Goal: Information Seeking & Learning: Check status

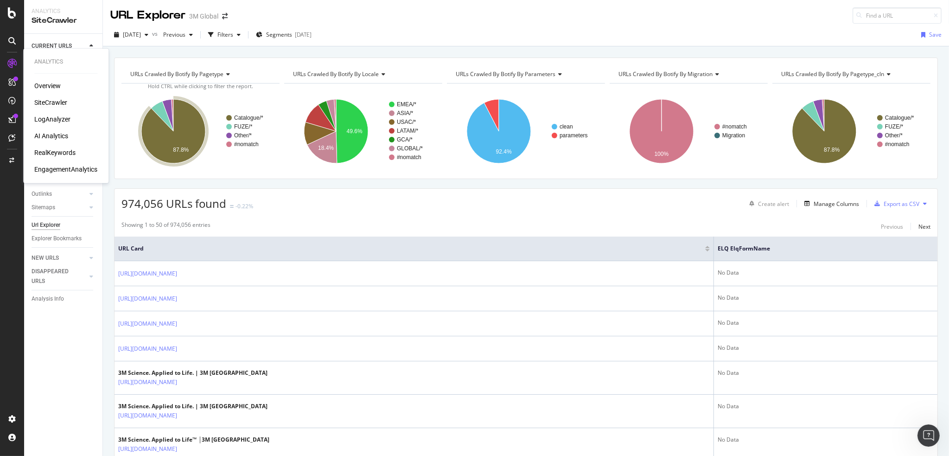
click at [48, 100] on div "SiteCrawler" at bounding box center [50, 102] width 33 height 9
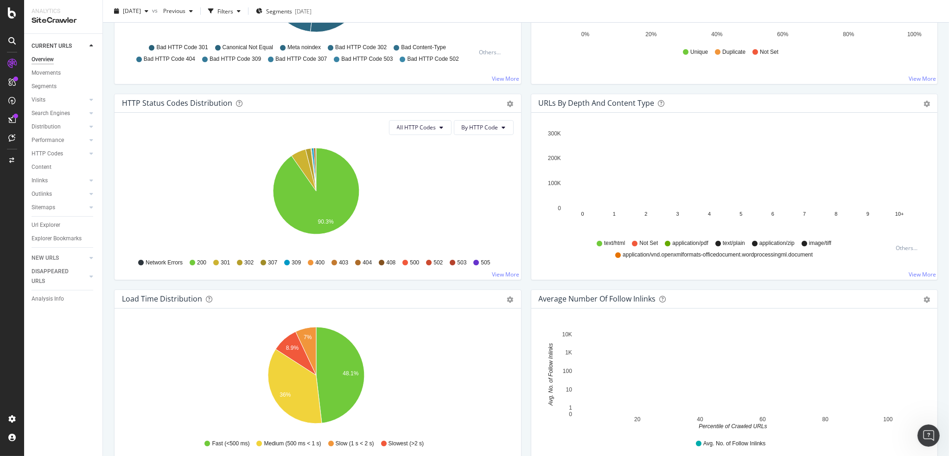
scroll to position [432, 0]
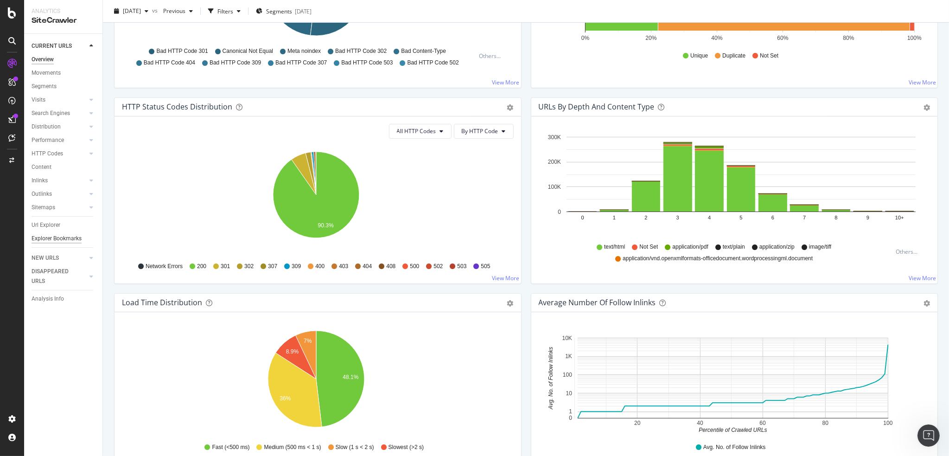
click at [65, 236] on div "Explorer Bookmarks" at bounding box center [57, 239] width 50 height 10
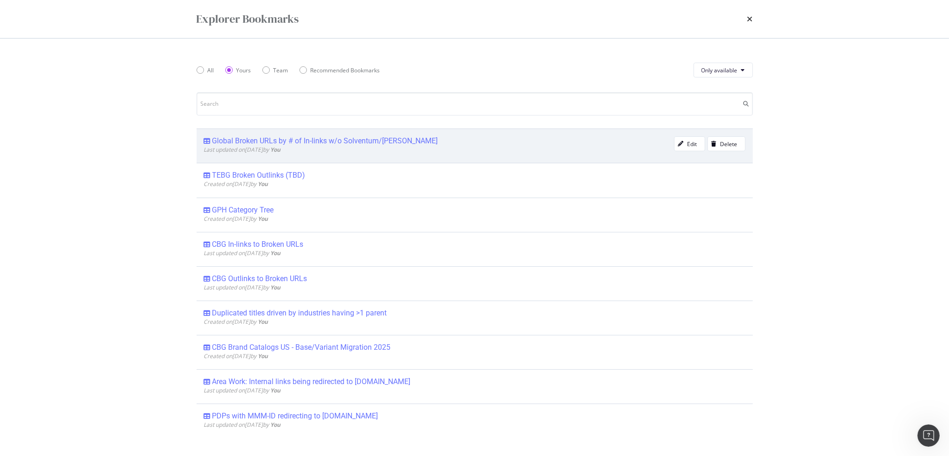
click at [248, 139] on div "Global Broken URLs by # of In-links w/o Solventum/[PERSON_NAME]" at bounding box center [325, 140] width 226 height 9
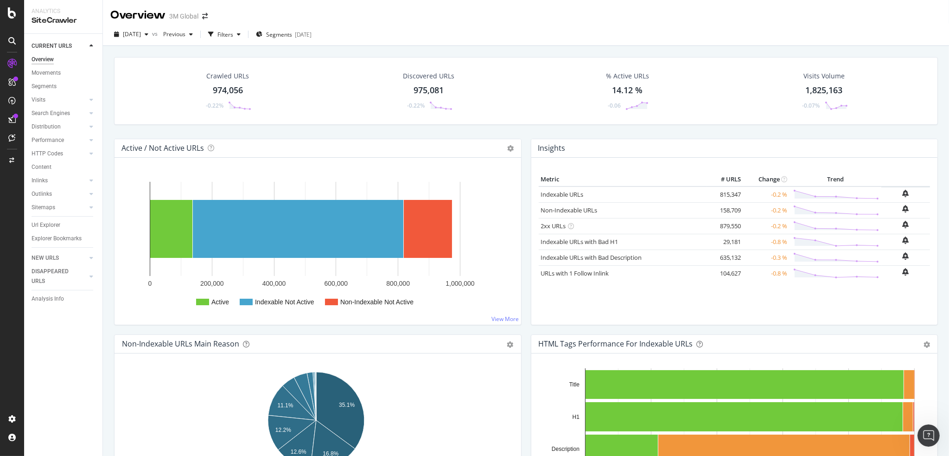
click at [493, 44] on div "[DATE] vs Previous Filters Segments [DATE]" at bounding box center [526, 36] width 846 height 19
click at [437, 35] on div "[DATE] vs Previous Filters Segments [DATE]" at bounding box center [526, 36] width 846 height 19
click at [54, 84] on div "Overview" at bounding box center [47, 85] width 26 height 9
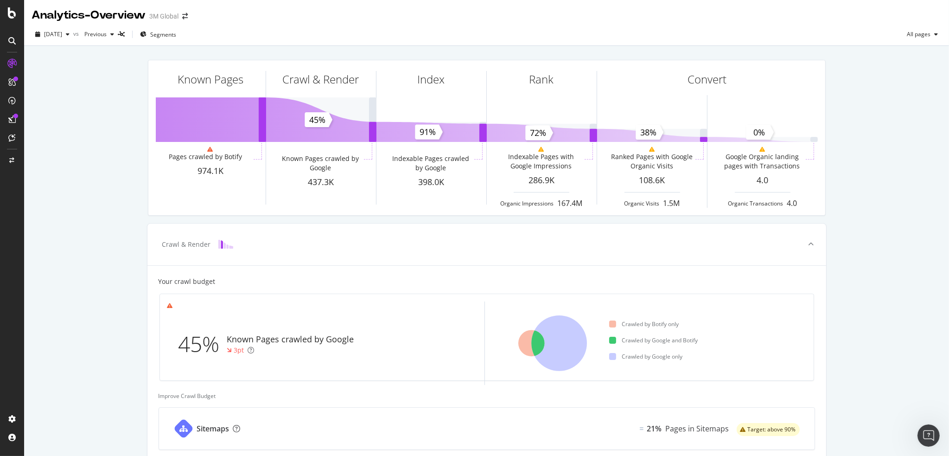
click at [100, 188] on div "Known Pages Pages crawled by Botify 974.1K Crawl & Render Known Pages crawled b…" at bounding box center [486, 383] width 924 height 674
click at [112, 138] on div "Known Pages Pages crawled by Botify 974.1K Crawl & Render Known Pages crawled b…" at bounding box center [486, 383] width 924 height 674
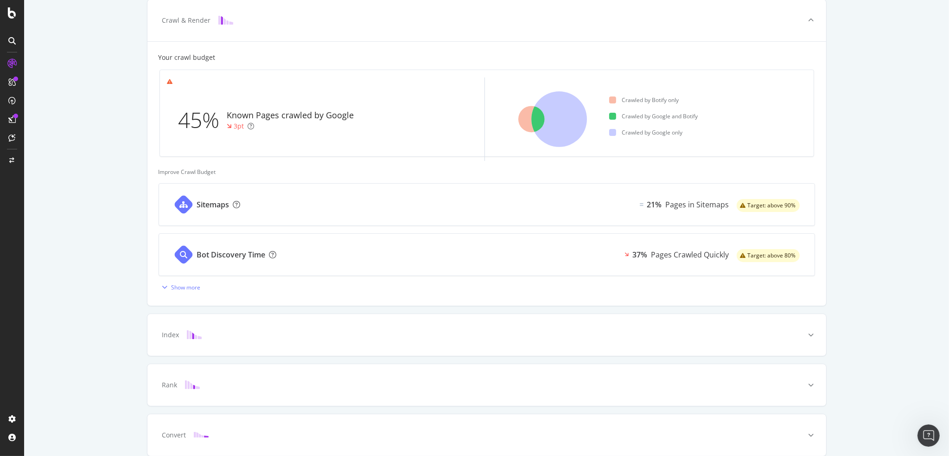
scroll to position [263, 0]
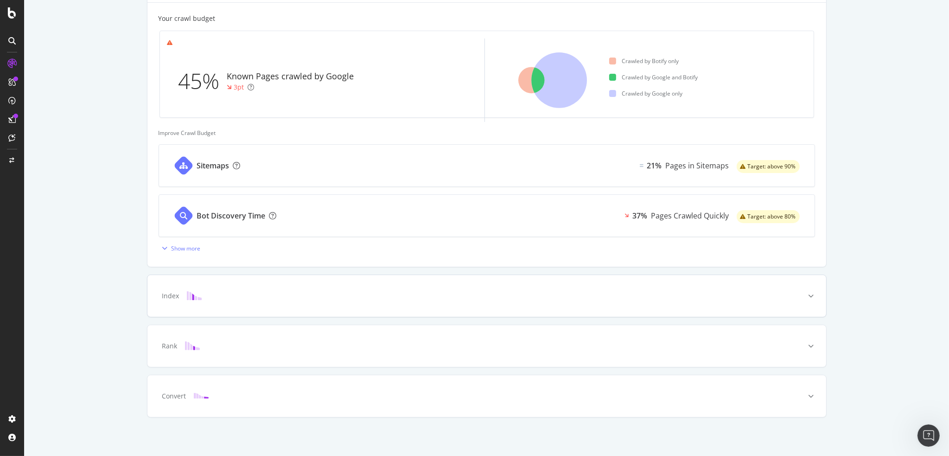
click at [808, 293] on icon at bounding box center [811, 296] width 6 height 6
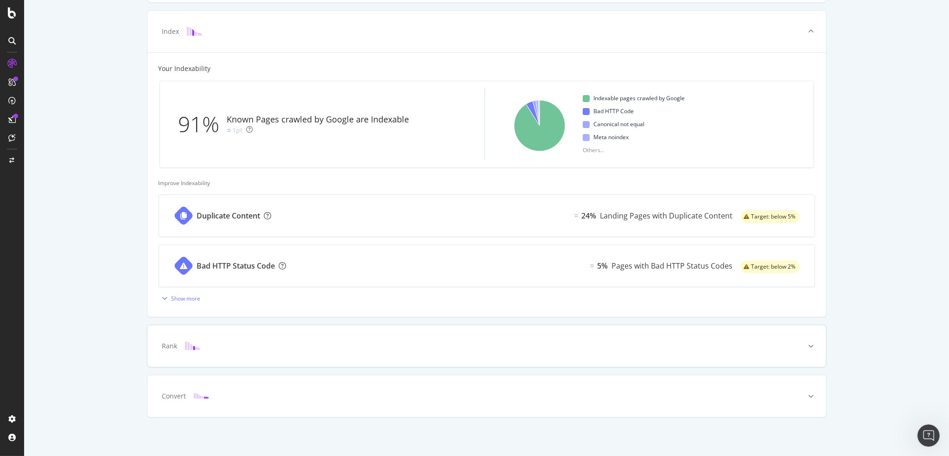
click at [801, 340] on div at bounding box center [811, 346] width 30 height 42
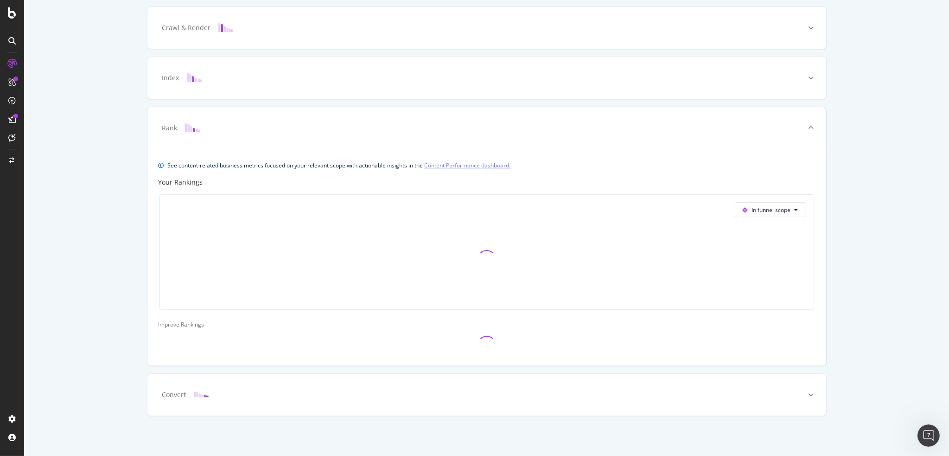
scroll to position [215, 0]
click at [854, 226] on div "Known Pages Pages crawled by Botify 974.1K Crawl & Render Known Pages crawled b…" at bounding box center [486, 143] width 924 height 626
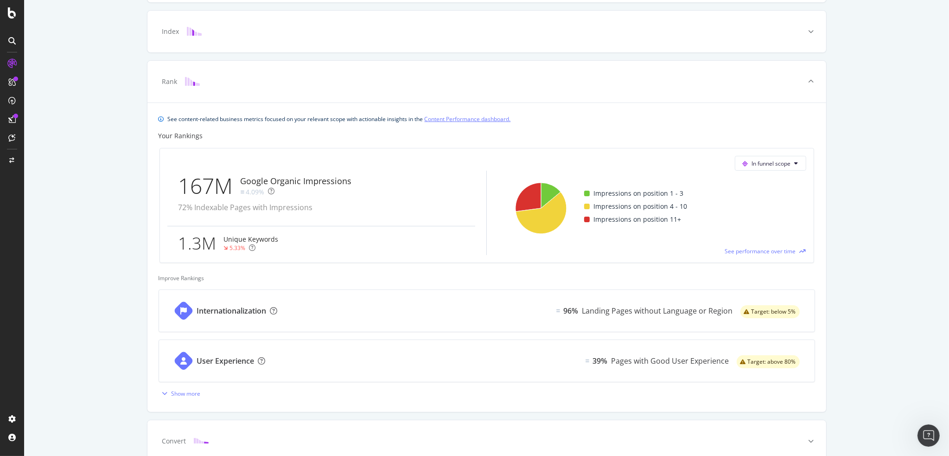
scroll to position [308, 0]
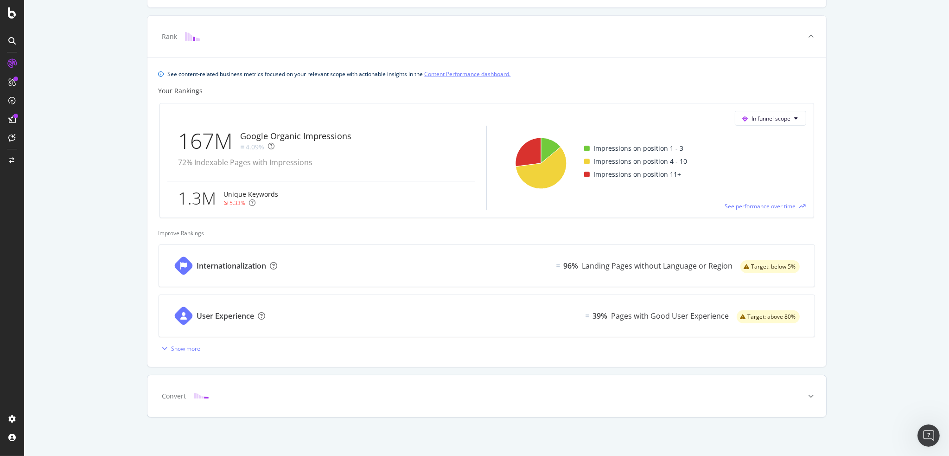
click at [312, 397] on div "Convert" at bounding box center [472, 395] width 642 height 9
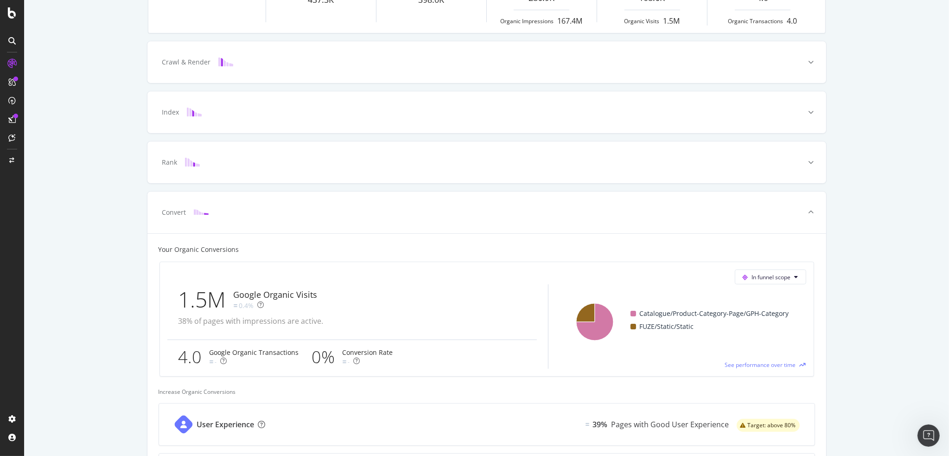
scroll to position [0, 0]
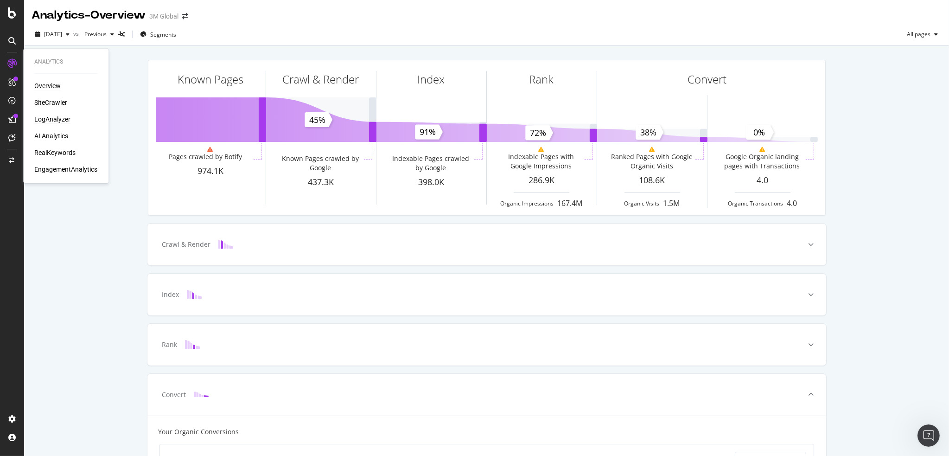
click at [61, 116] on div "LogAnalyzer" at bounding box center [52, 118] width 36 height 9
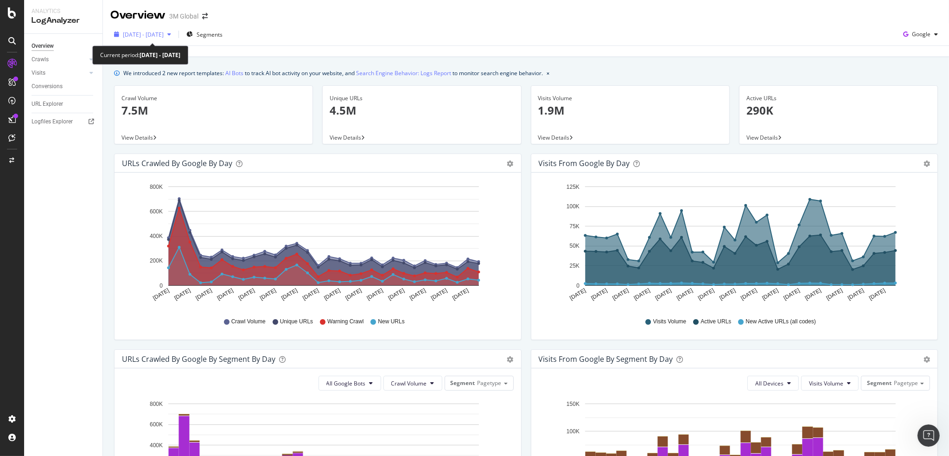
click at [161, 33] on span "[DATE] - [DATE]" at bounding box center [143, 35] width 41 height 8
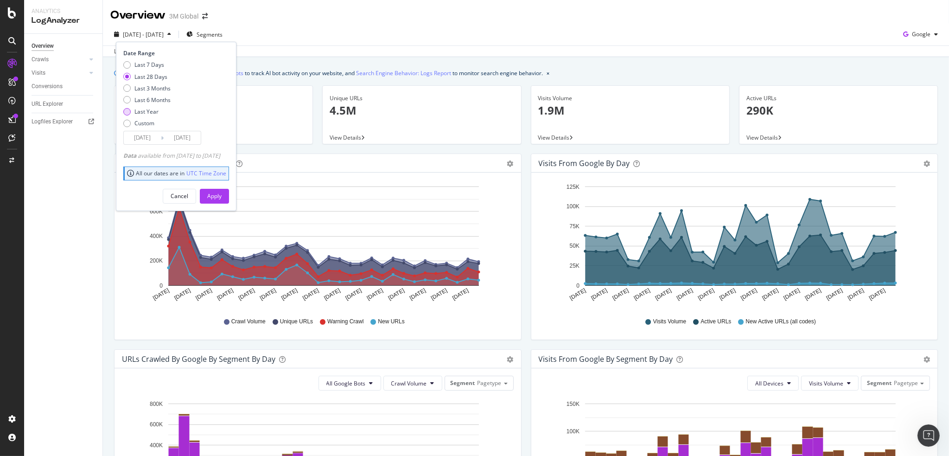
click at [143, 110] on div "Last Year" at bounding box center [146, 112] width 24 height 8
type input "[DATE]"
click at [221, 194] on div "Apply" at bounding box center [214, 196] width 14 height 8
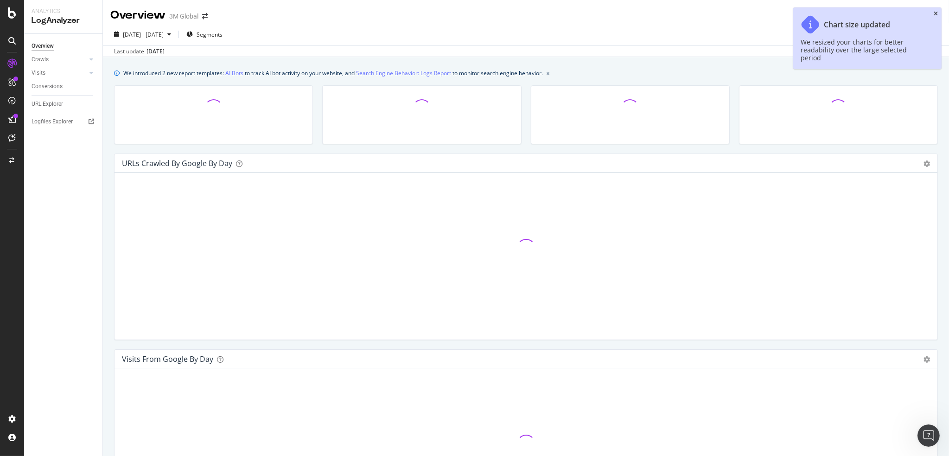
click at [935, 11] on icon "close toast" at bounding box center [935, 14] width 4 height 6
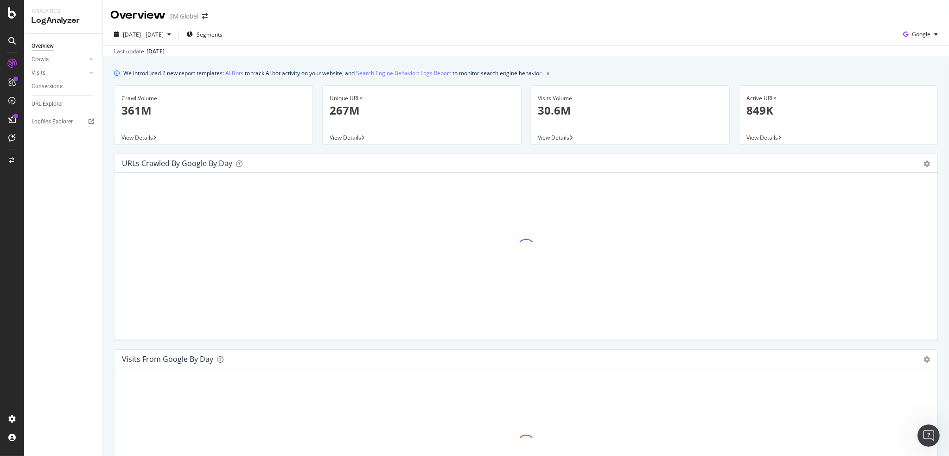
click at [598, 30] on div "[DATE] - [DATE] Segments Google" at bounding box center [526, 36] width 846 height 19
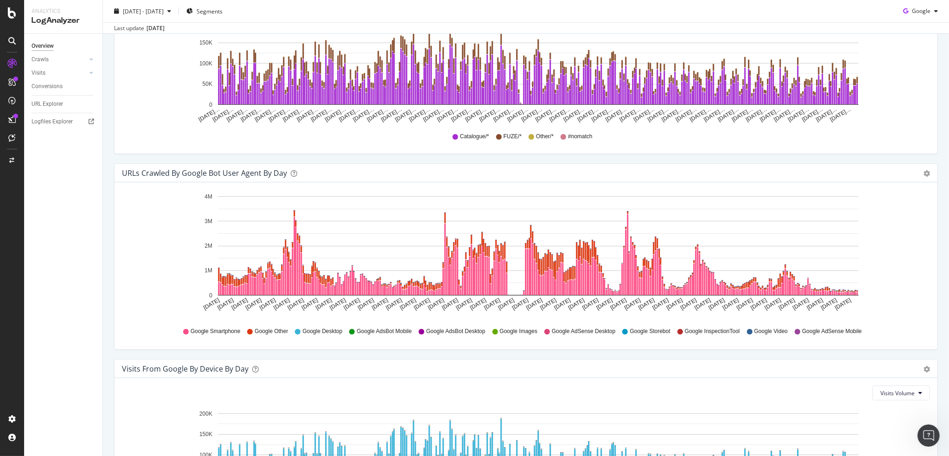
scroll to position [794, 0]
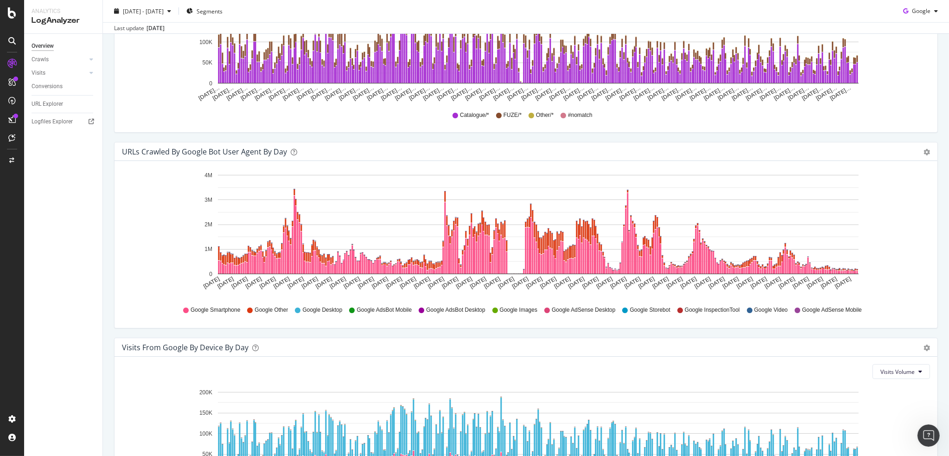
click at [894, 243] on icon "[DATE] [DATE] [DATE] [DATE] [DATE] [DATE] [DATE] [DATE] [DATE] [DATE] [DATE] [D…" at bounding box center [522, 232] width 801 height 129
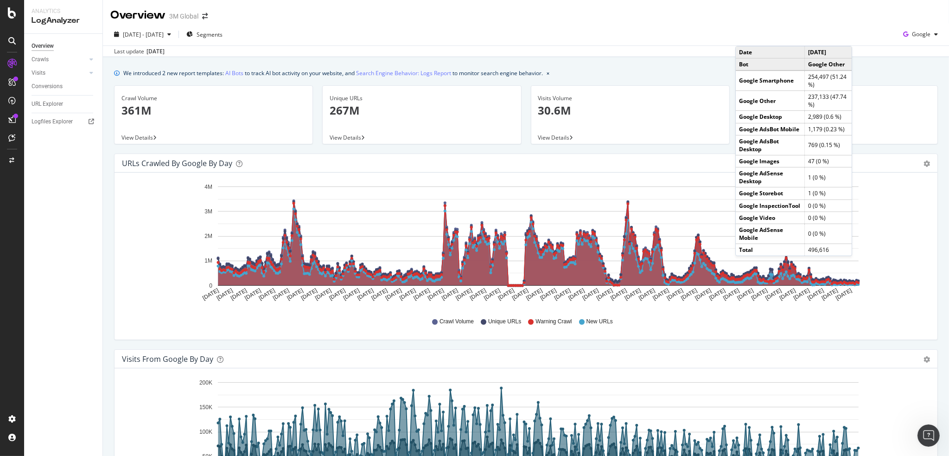
click at [582, 13] on div "Overview 3M Global" at bounding box center [526, 11] width 846 height 23
drag, startPoint x: 543, startPoint y: 48, endPoint x: 485, endPoint y: 39, distance: 58.6
click at [541, 48] on div "Last update [DATE]" at bounding box center [526, 50] width 846 height 11
click at [410, 22] on div "Overview 3M Global" at bounding box center [526, 11] width 846 height 23
click at [432, 30] on div "[DATE] - [DATE] Segments Google" at bounding box center [526, 36] width 846 height 19
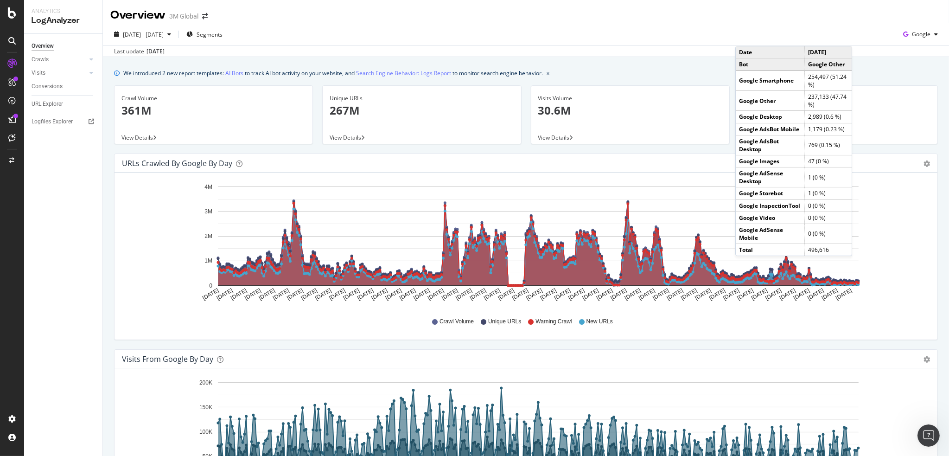
click at [717, 26] on div "[DATE] - [DATE] Segments Google Last update [DATE]" at bounding box center [526, 40] width 846 height 34
click at [628, 38] on div "[DATE] - [DATE] Segments Google" at bounding box center [526, 36] width 846 height 19
click at [418, 29] on div "[DATE] - [DATE] Segments Google" at bounding box center [526, 36] width 846 height 19
